Goal: Information Seeking & Learning: Learn about a topic

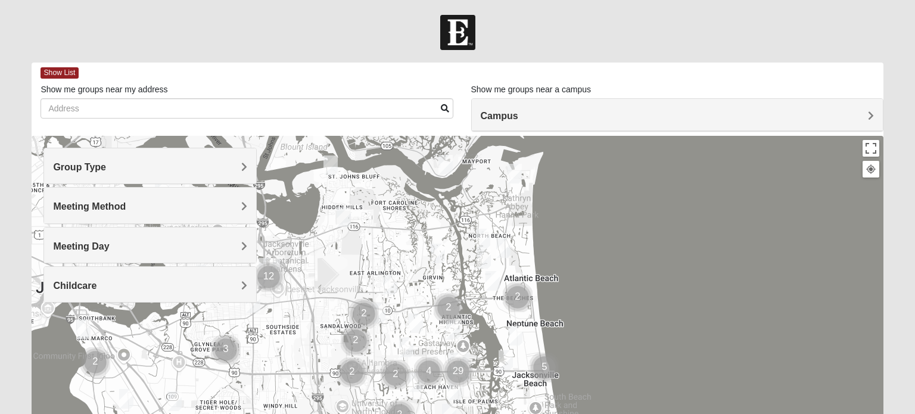
click at [229, 170] on h4 "Group Type" at bounding box center [150, 166] width 194 height 11
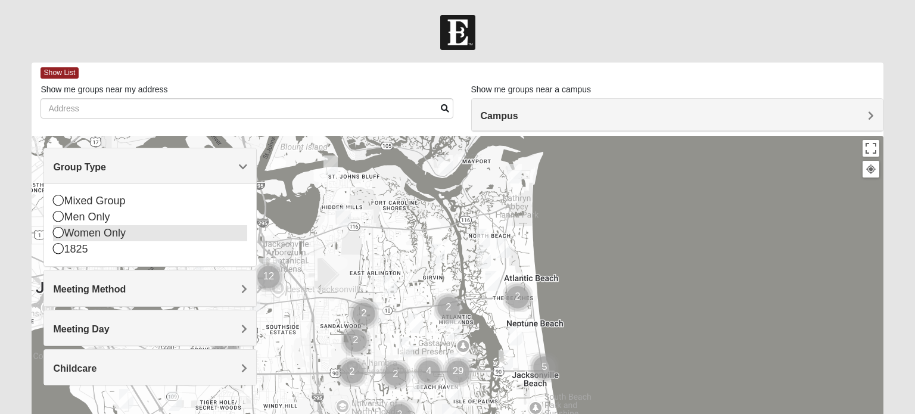
click at [57, 235] on icon at bounding box center [58, 232] width 11 height 11
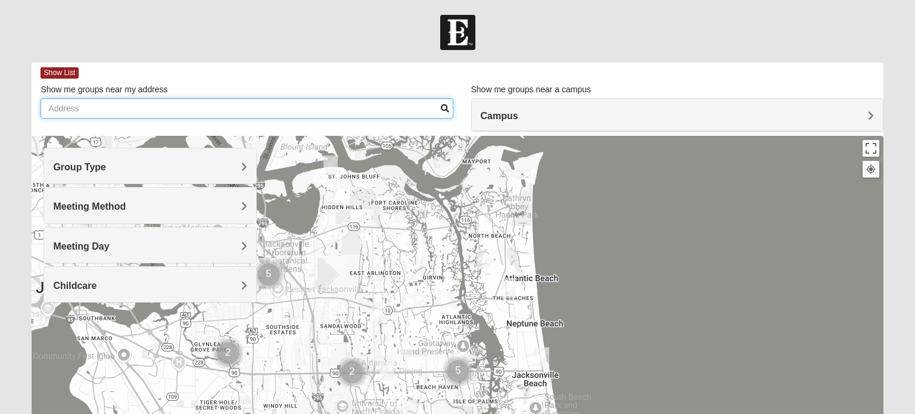
click at [99, 107] on input "Show me groups near my address" at bounding box center [246, 108] width 412 height 20
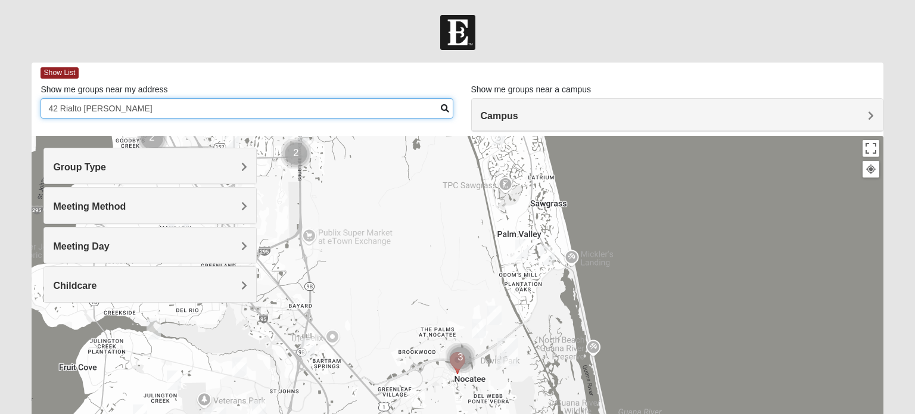
scroll to position [7, 0]
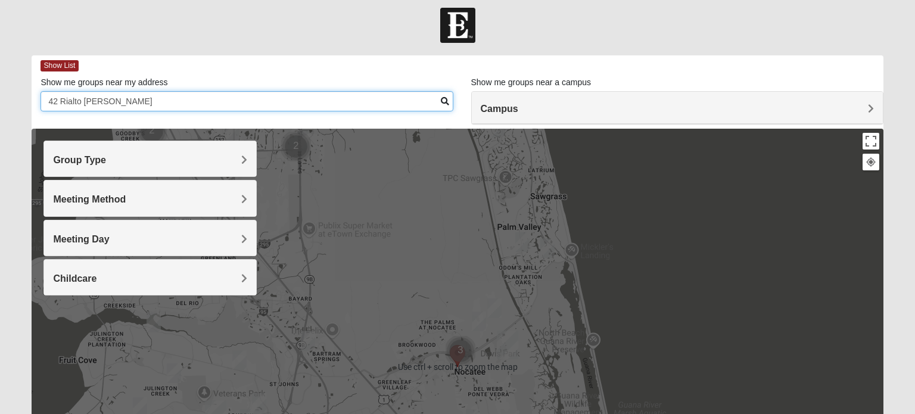
type input "42 Rialto [PERSON_NAME]"
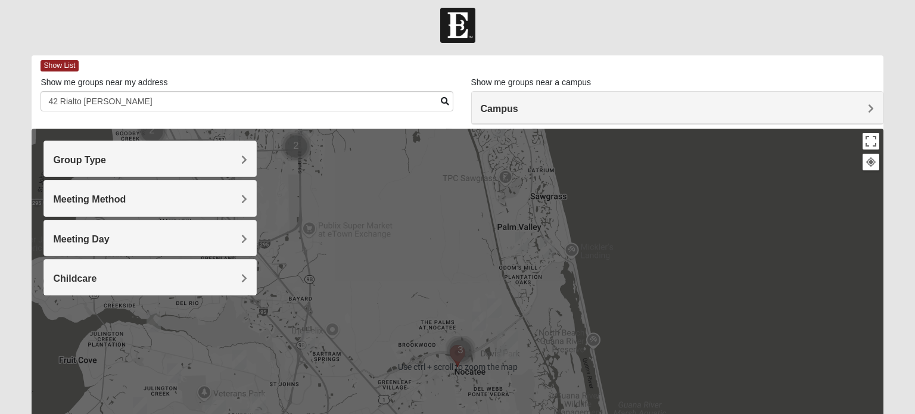
click at [481, 323] on img "Womens Bonner 32081" at bounding box center [479, 321] width 24 height 29
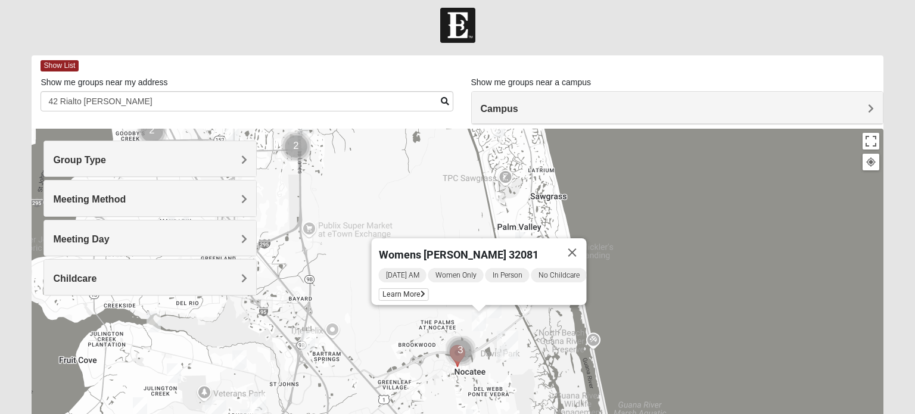
click at [496, 310] on img "Womens Masulli 32081" at bounding box center [494, 308] width 24 height 29
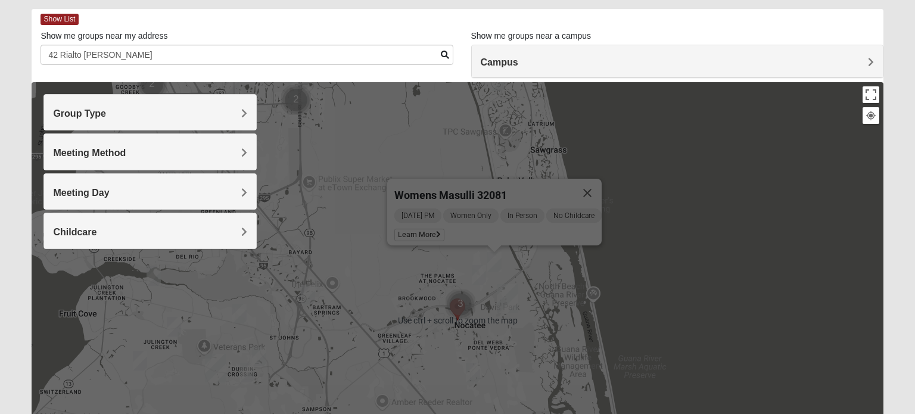
scroll to position [60, 0]
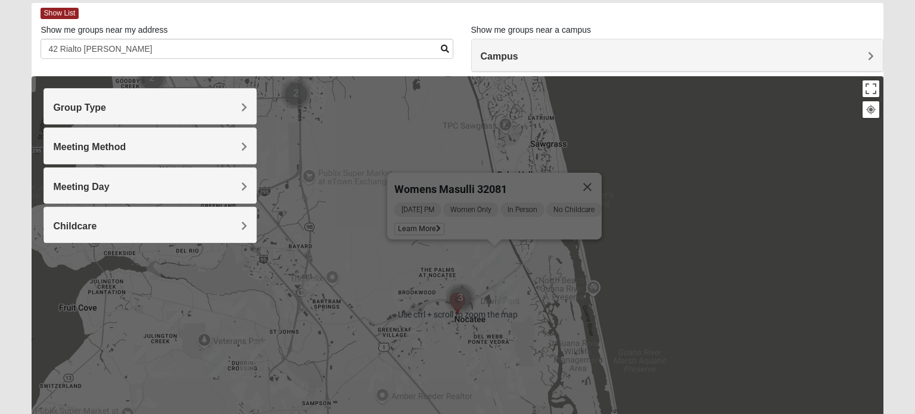
click at [471, 369] on img "Womens Sinclair 32081" at bounding box center [473, 366] width 24 height 29
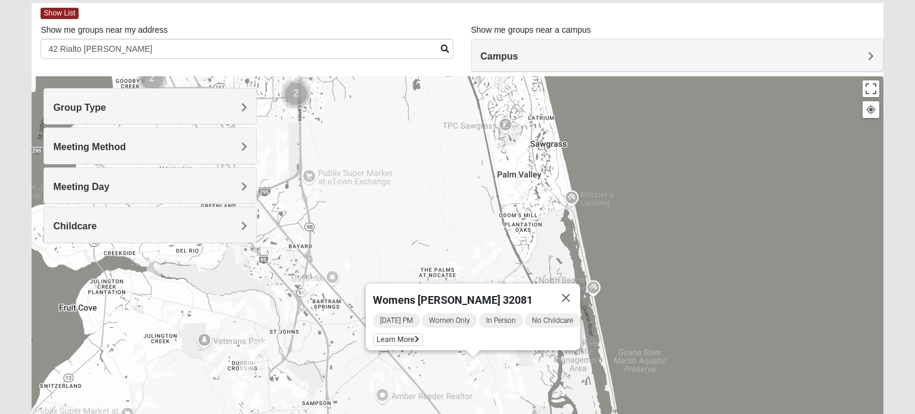
click at [523, 189] on img "Womens Reeves 32082" at bounding box center [522, 189] width 24 height 29
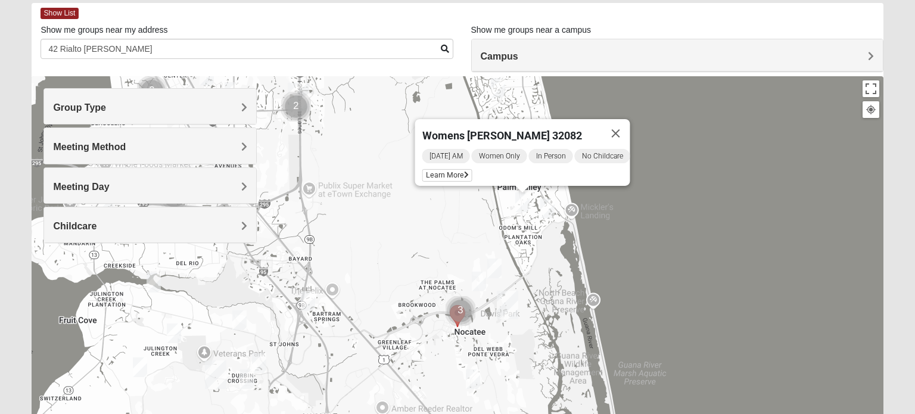
click at [549, 204] on img "Womens Beeson 32082" at bounding box center [547, 208] width 24 height 29
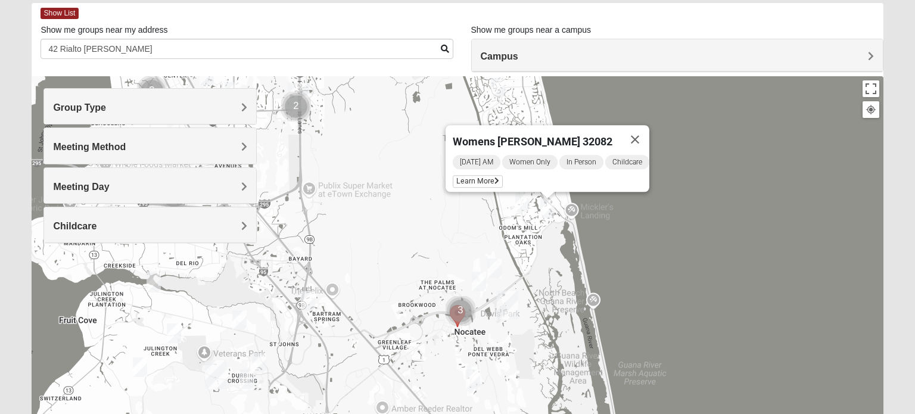
click at [523, 201] on img "Womens Reeves 32082" at bounding box center [522, 202] width 24 height 29
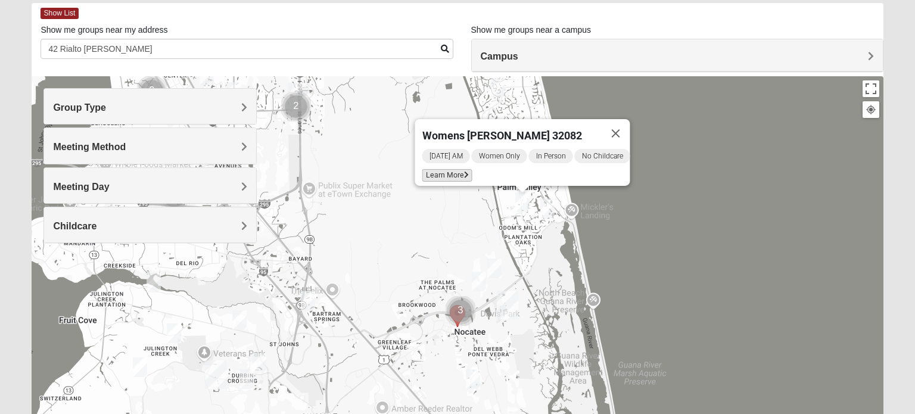
click at [453, 169] on span "Learn More" at bounding box center [447, 175] width 50 height 13
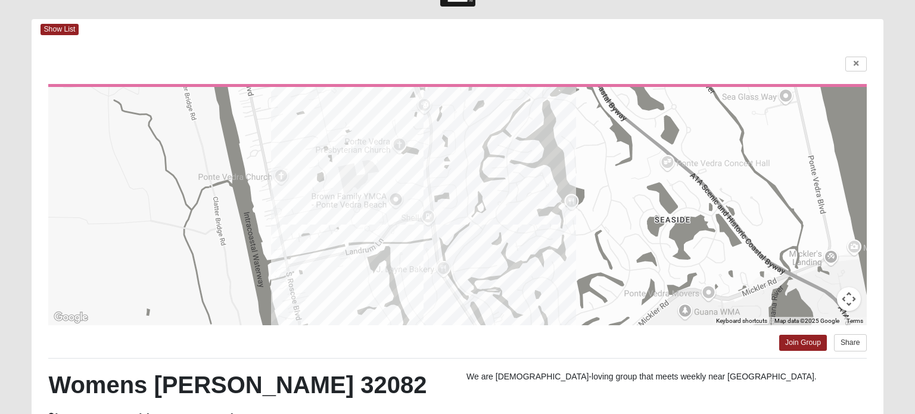
scroll to position [0, 0]
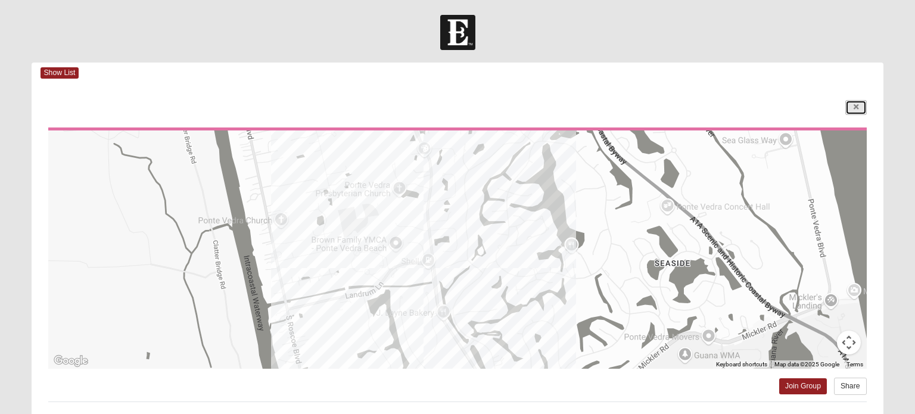
click at [853, 109] on icon at bounding box center [855, 107] width 5 height 7
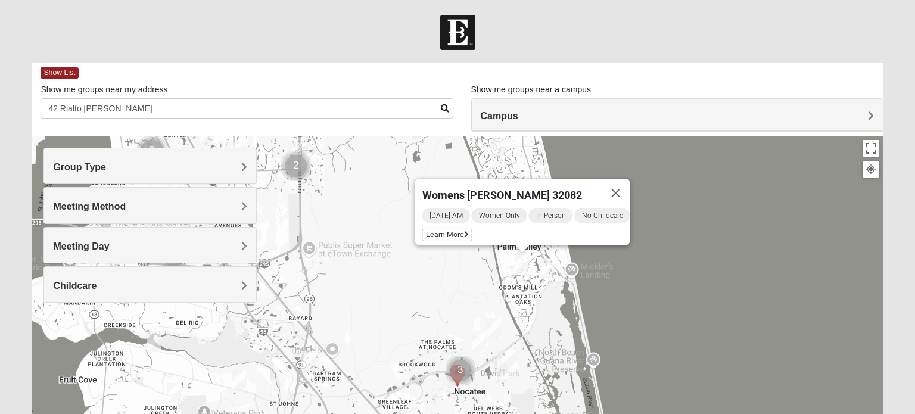
click at [548, 270] on img "Womens Beeson 32082" at bounding box center [547, 267] width 24 height 29
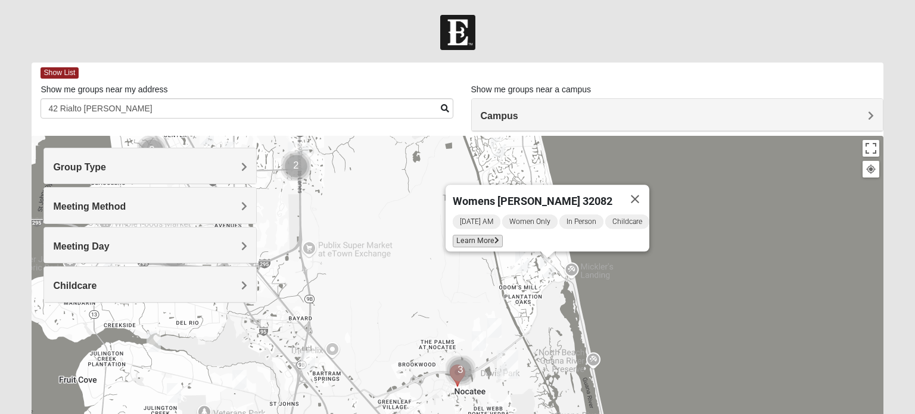
click at [479, 235] on span "Learn More" at bounding box center [478, 241] width 50 height 13
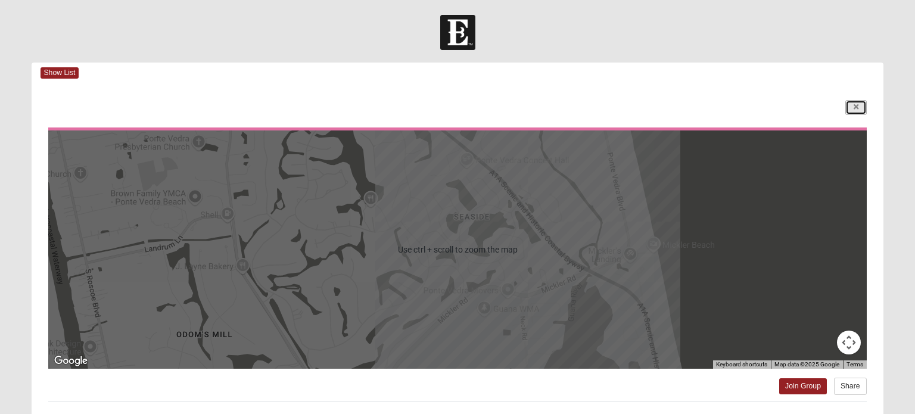
click at [857, 107] on icon at bounding box center [855, 107] width 5 height 7
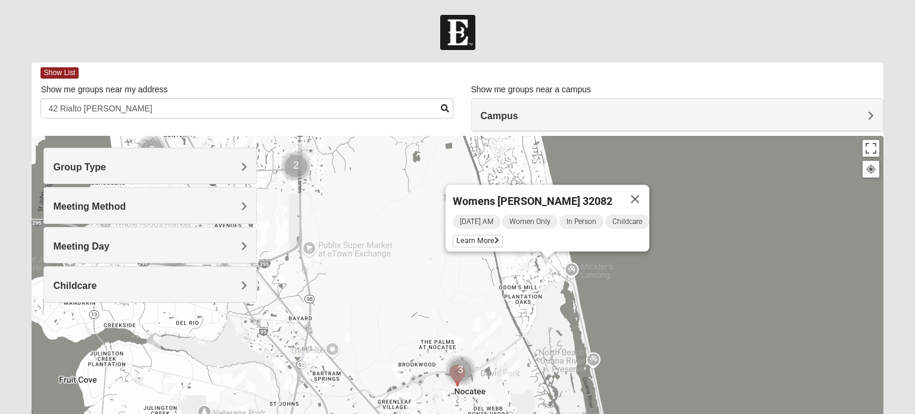
click at [522, 262] on img "Womens Reeves 32082" at bounding box center [522, 261] width 24 height 29
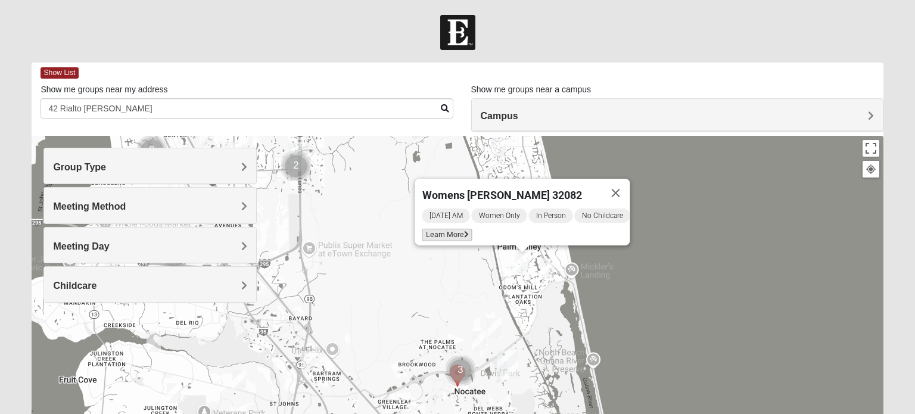
click at [429, 229] on span "Learn More" at bounding box center [447, 235] width 50 height 13
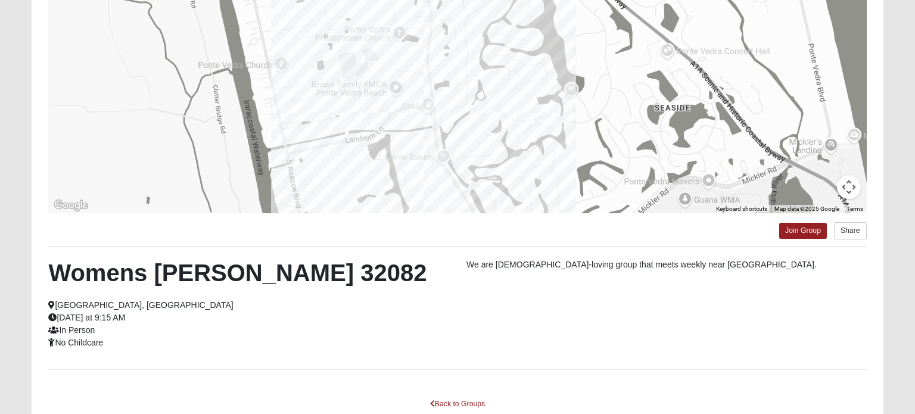
scroll to position [230, 0]
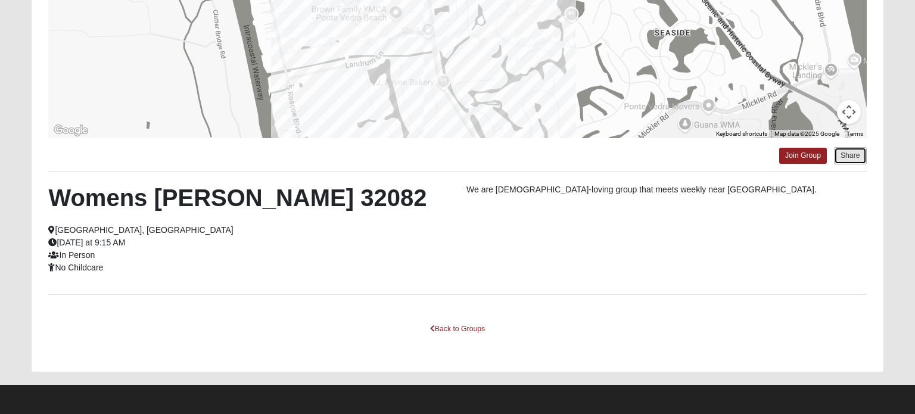
click at [851, 150] on button "Share" at bounding box center [850, 155] width 33 height 17
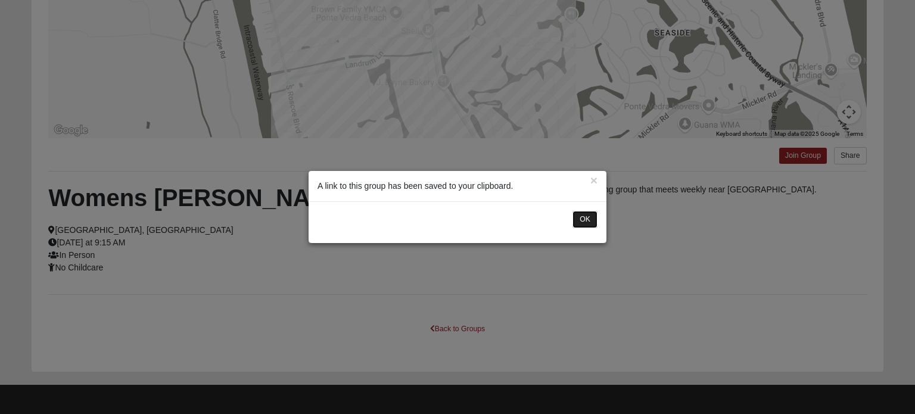
click at [589, 219] on button "OK" at bounding box center [584, 219] width 25 height 17
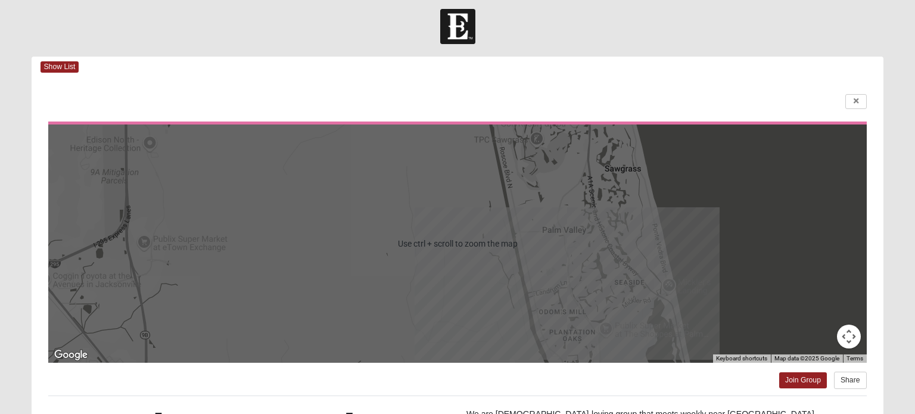
scroll to position [0, 0]
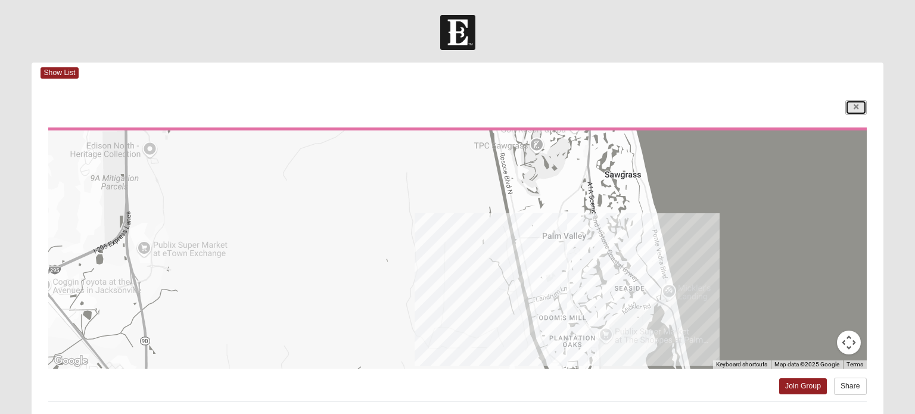
click at [853, 108] on icon at bounding box center [855, 107] width 5 height 7
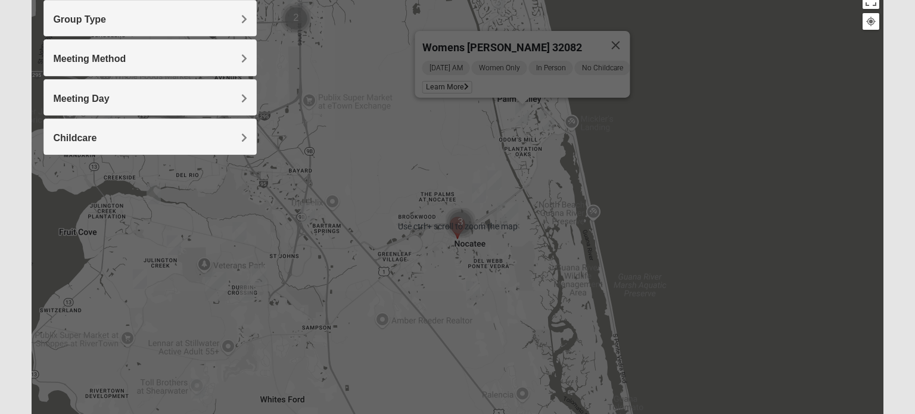
scroll to position [148, 0]
click at [472, 292] on img "Womens Sinclair 32081" at bounding box center [473, 290] width 24 height 29
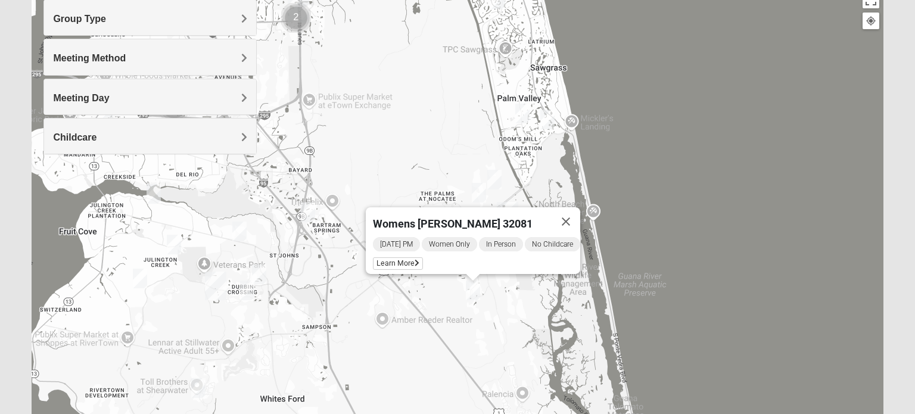
click at [494, 176] on img "Womens Masulli 32081" at bounding box center [494, 179] width 24 height 29
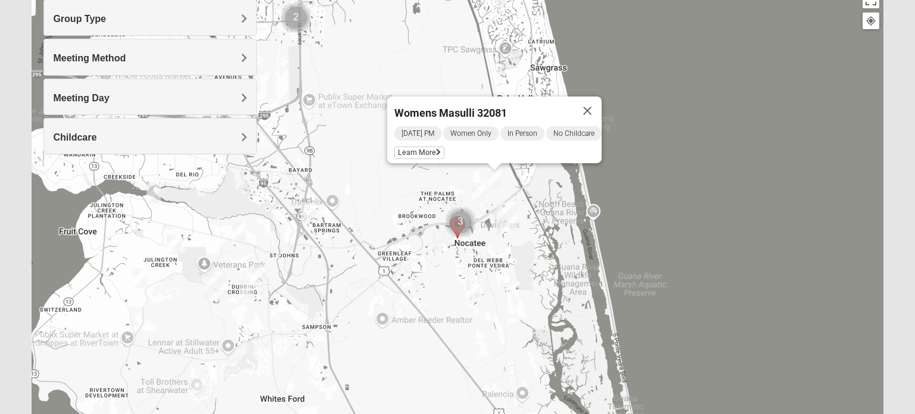
click at [480, 190] on img "Womens Bonner 32081" at bounding box center [479, 192] width 24 height 29
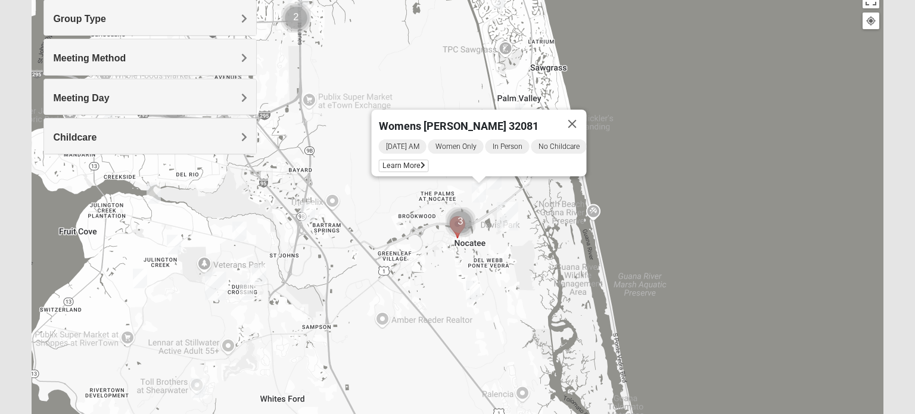
click at [242, 291] on img "Womens Pline 32259" at bounding box center [247, 290] width 24 height 29
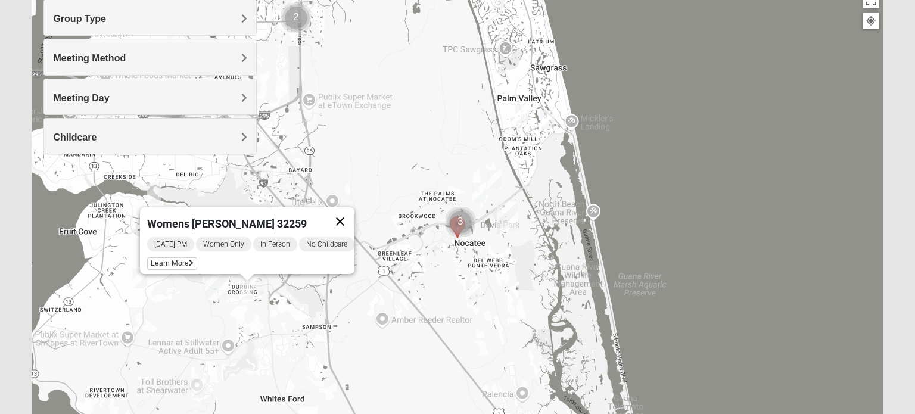
click at [350, 213] on button "Close" at bounding box center [340, 221] width 29 height 29
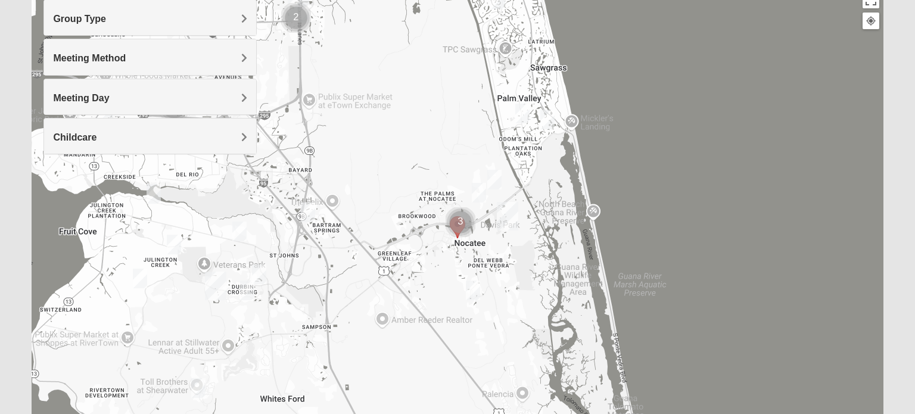
click at [304, 211] on img "Womens Lopez/McCardle 32258" at bounding box center [308, 212] width 24 height 29
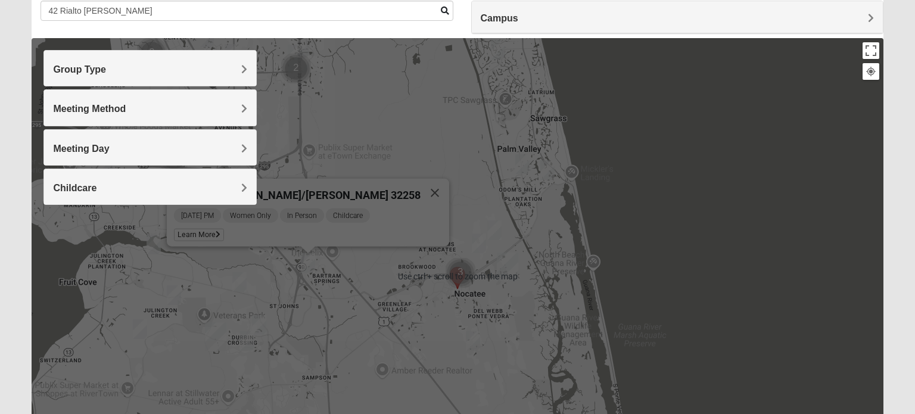
scroll to position [89, 0]
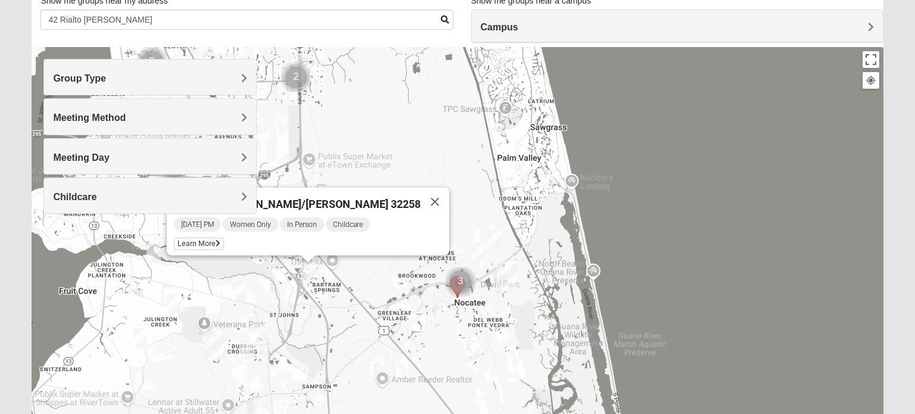
click at [240, 279] on img "Womens Urbanski 32259" at bounding box center [239, 290] width 24 height 29
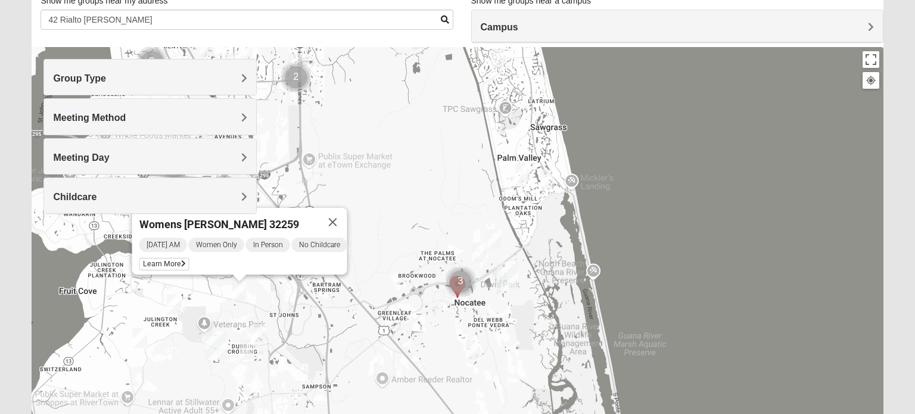
click at [172, 301] on img "Womens Iliff 32259" at bounding box center [174, 303] width 24 height 29
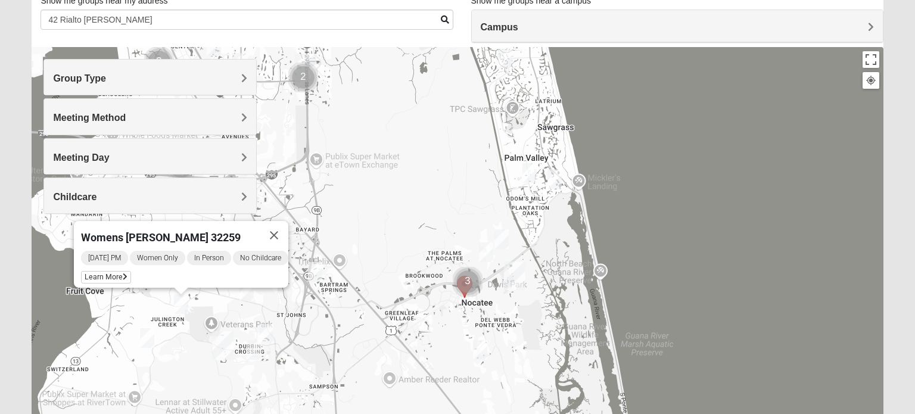
click at [145, 340] on img "Womens Crane 32259" at bounding box center [147, 337] width 24 height 29
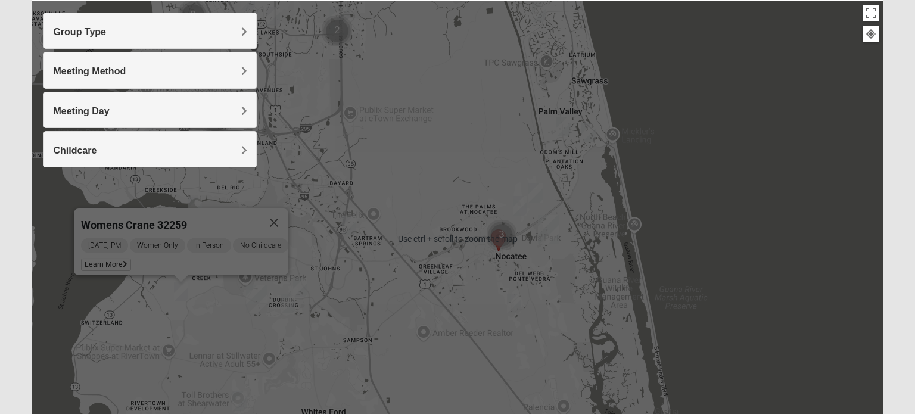
scroll to position [136, 0]
